Goal: Information Seeking & Learning: Learn about a topic

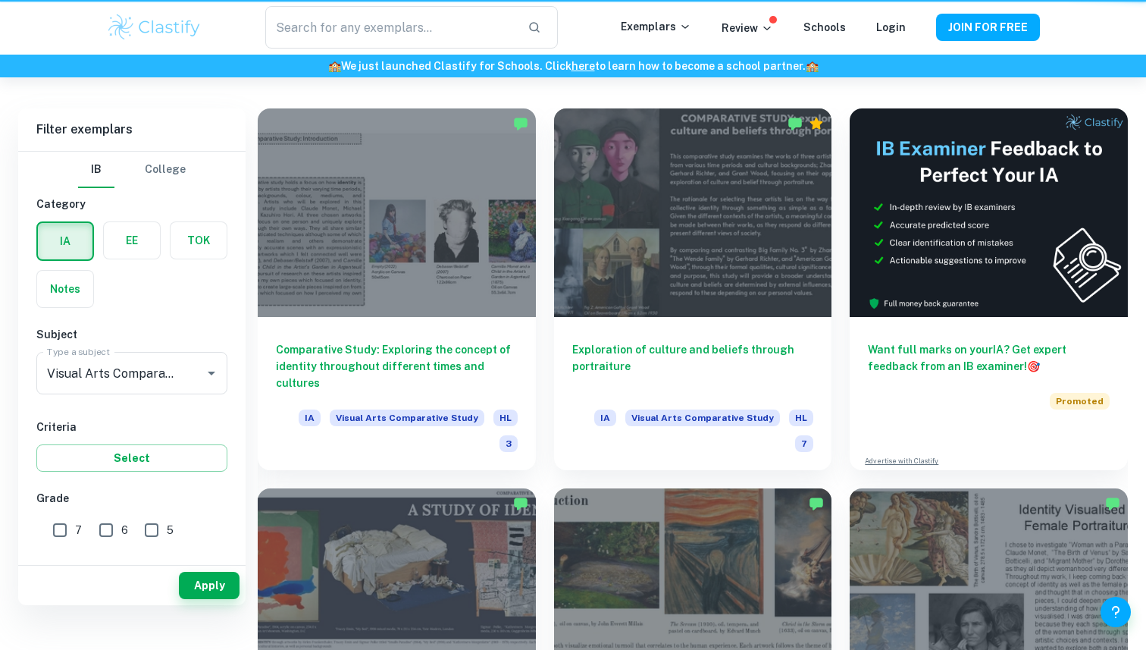
scroll to position [291, 0]
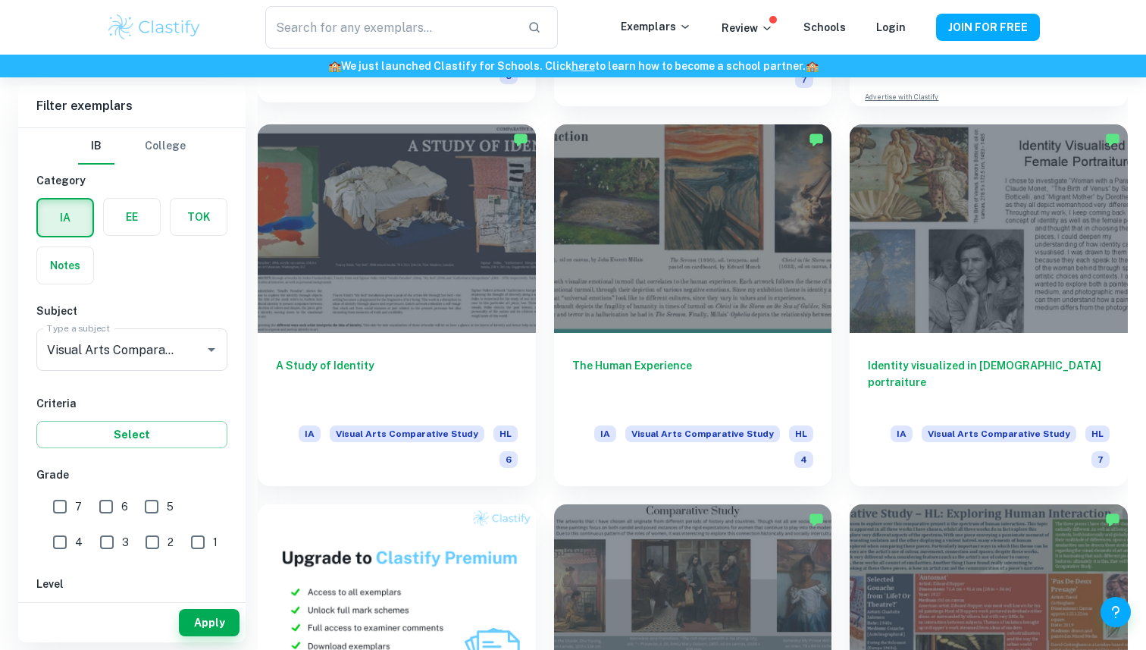
scroll to position [691, 0]
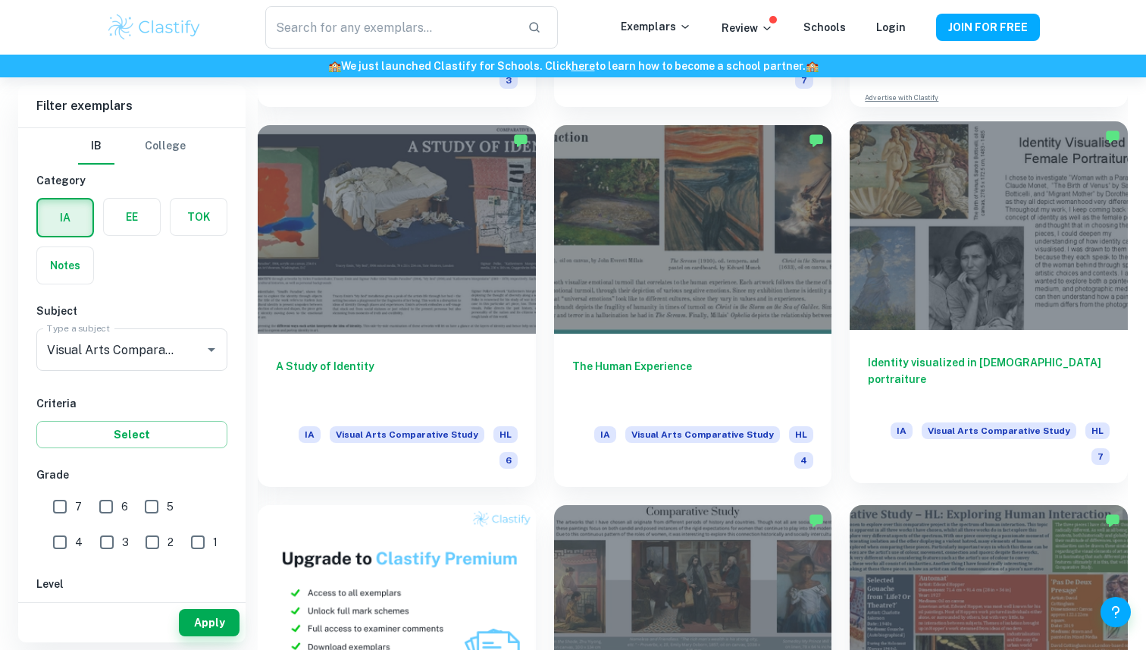
click at [921, 286] on div at bounding box center [989, 225] width 278 height 209
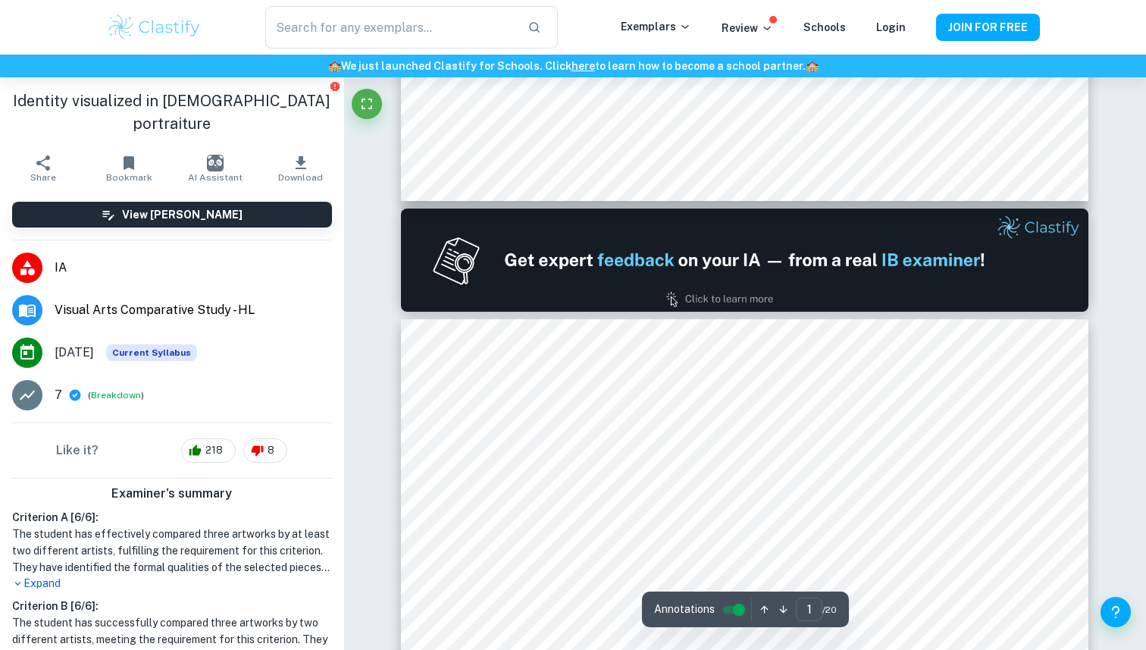
type input "2"
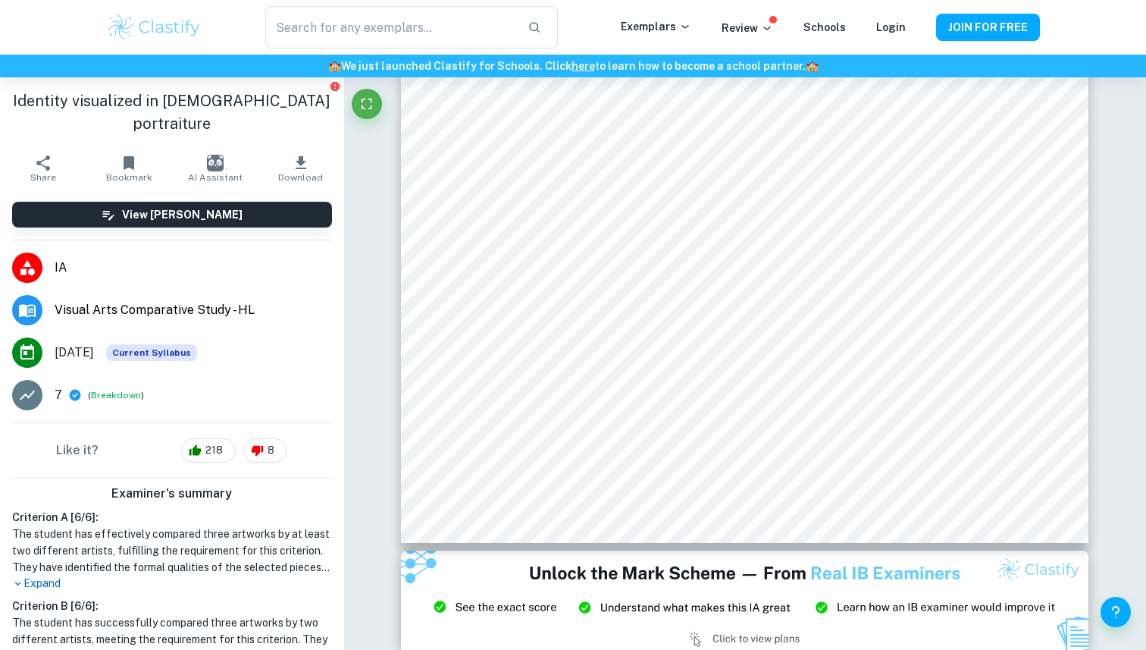
scroll to position [670, 0]
